Goal: Task Accomplishment & Management: Manage account settings

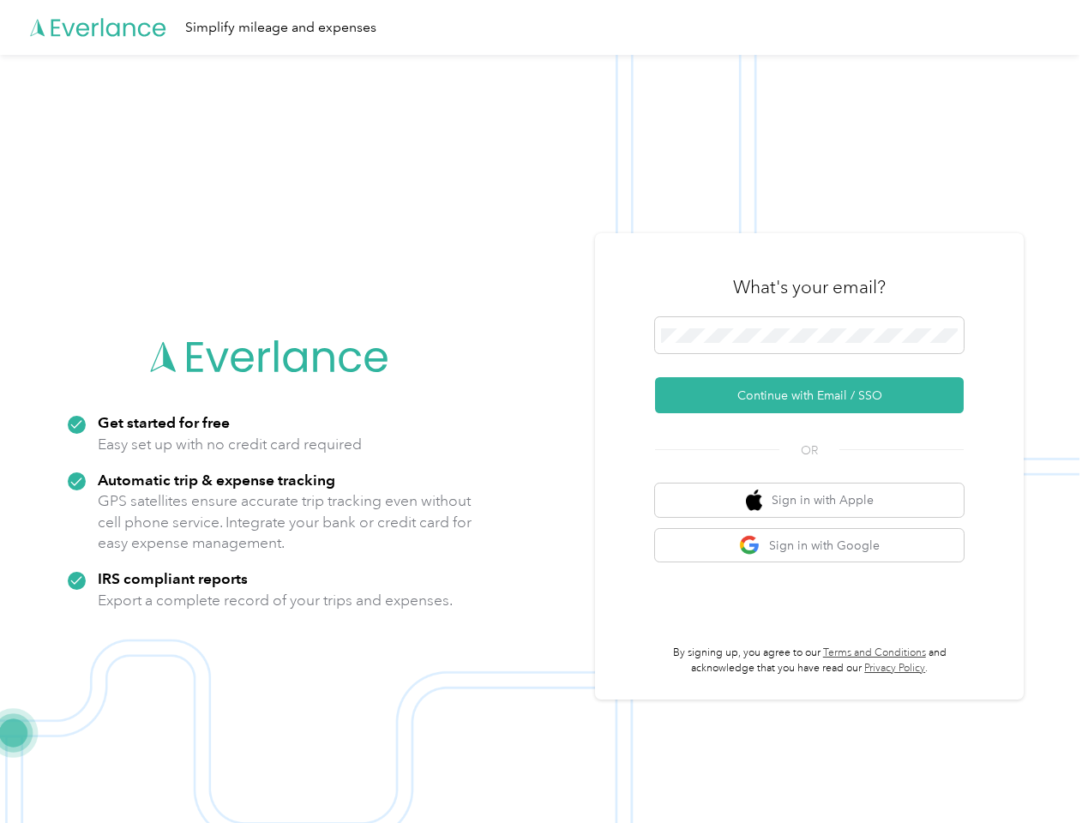
click at [543, 411] on img at bounding box center [539, 466] width 1079 height 823
click at [543, 27] on div "Simplify mileage and expenses" at bounding box center [539, 27] width 1079 height 55
click at [816, 395] on button "Continue with Email / SSO" at bounding box center [809, 395] width 309 height 36
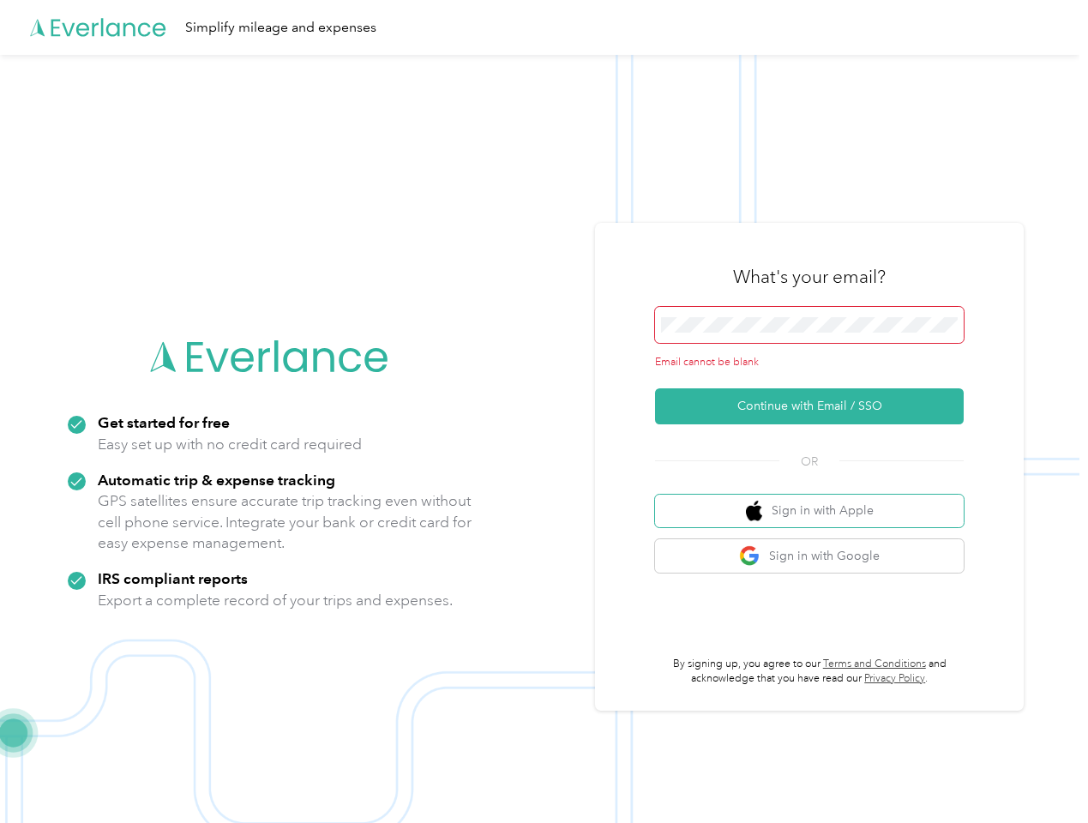
click at [816, 500] on button "Sign in with Apple" at bounding box center [809, 511] width 309 height 33
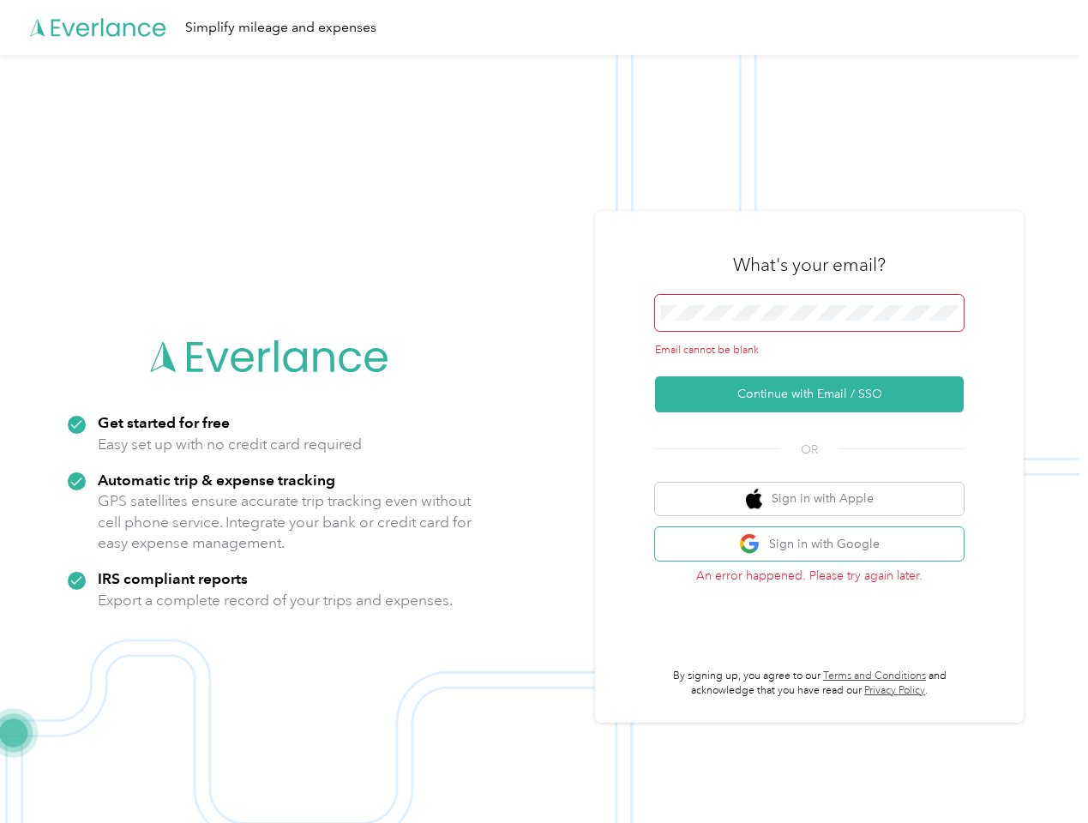
click at [816, 545] on button "Sign in with Google" at bounding box center [809, 543] width 309 height 33
